Goal: Information Seeking & Learning: Learn about a topic

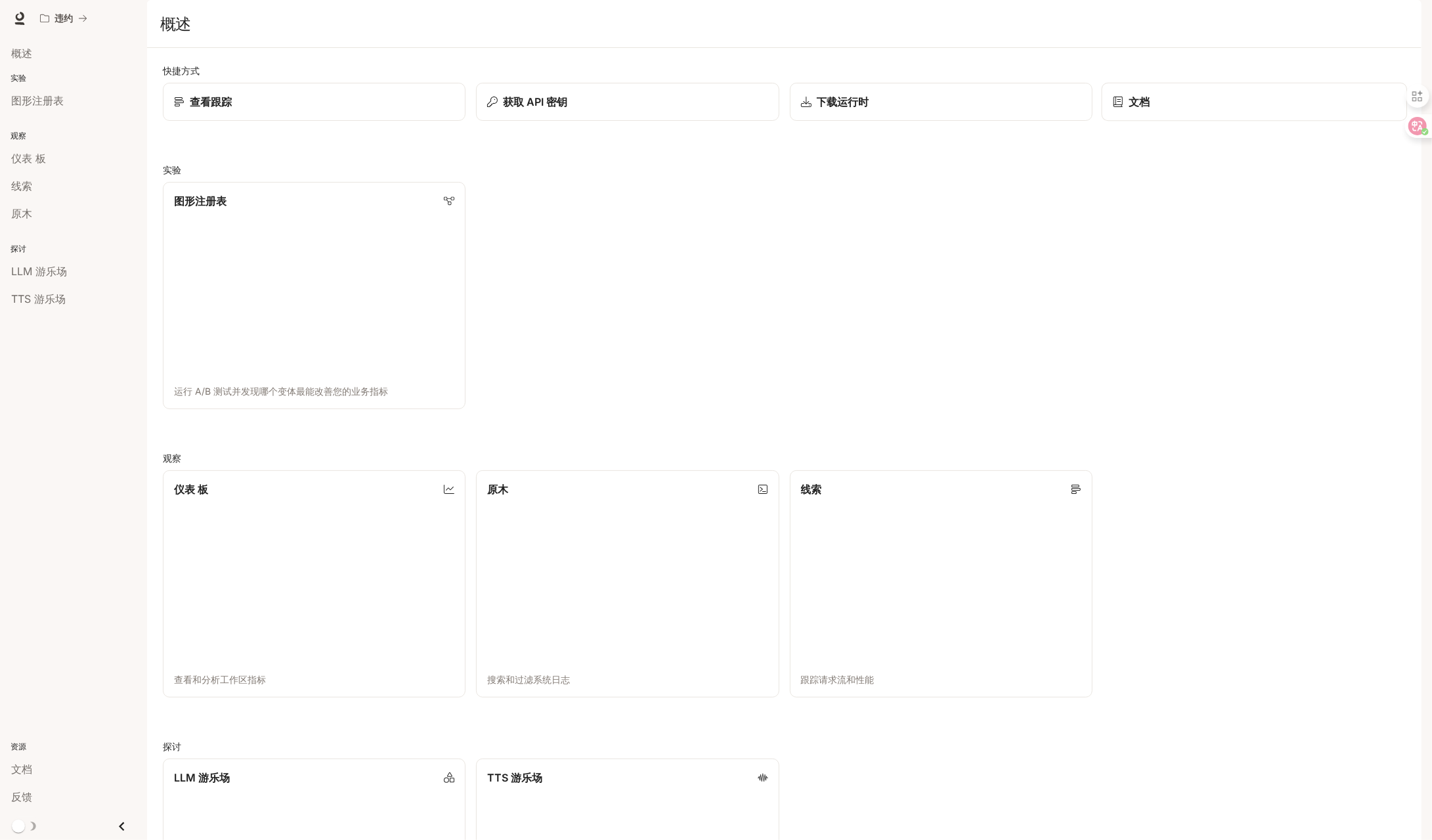
click at [1370, 121] on link "文档" at bounding box center [1255, 102] width 306 height 39
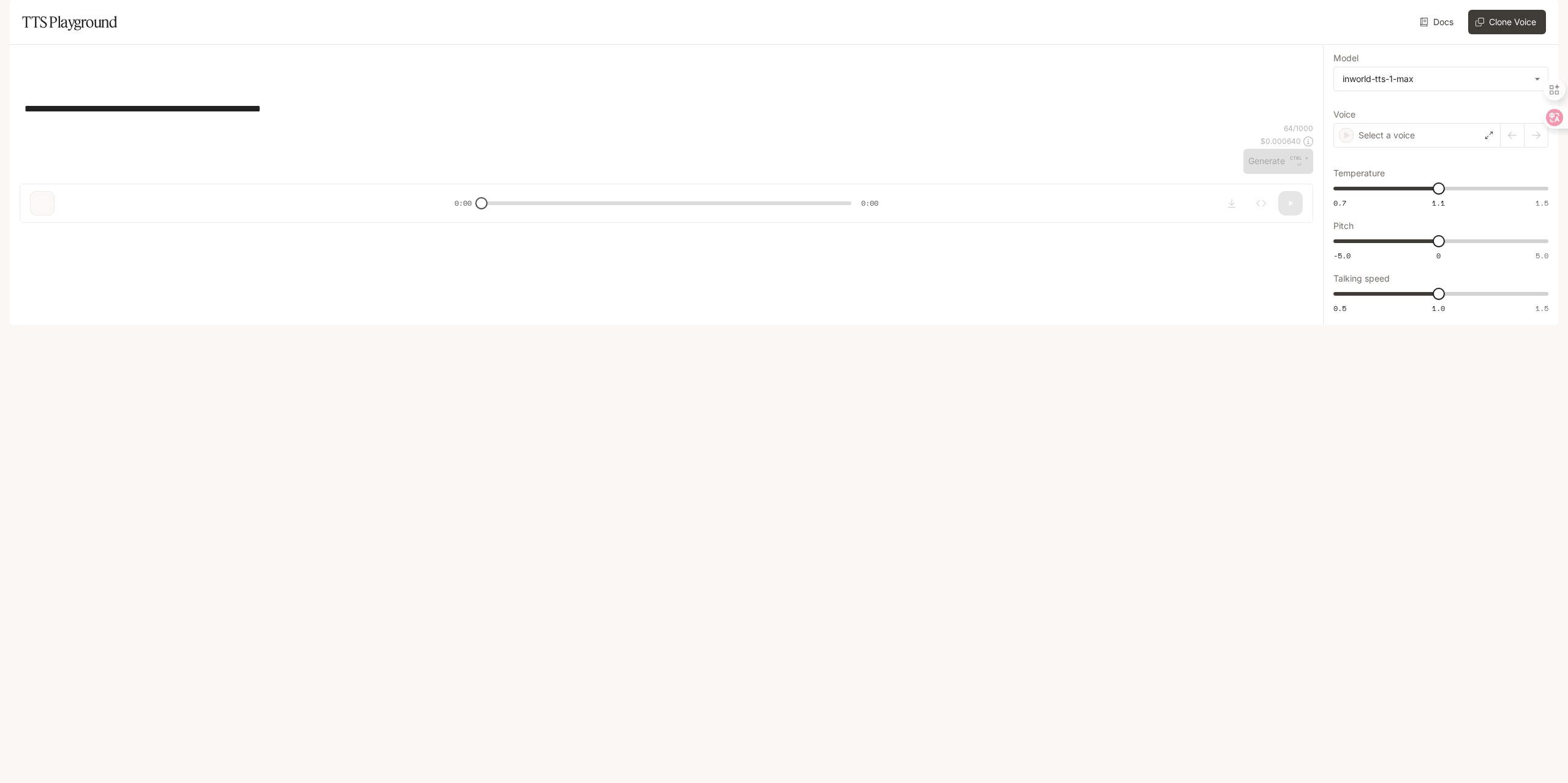
type input "****"
type input "***"
